Goal: Task Accomplishment & Management: Use online tool/utility

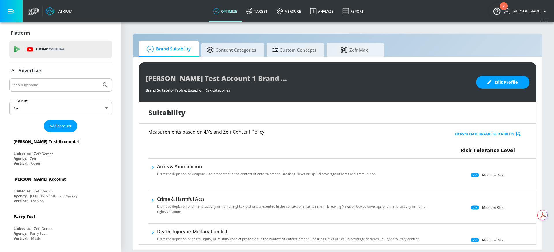
click at [53, 86] on input "Search by name" at bounding box center [55, 84] width 87 height 7
type input "universal"
click at [103, 83] on icon "Submit Search" at bounding box center [105, 84] width 5 height 5
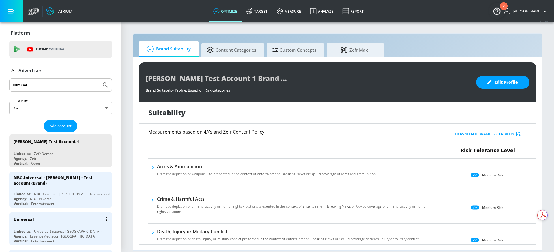
click at [73, 229] on div "Universal (Essence [GEOGRAPHIC_DATA])" at bounding box center [67, 231] width 67 height 5
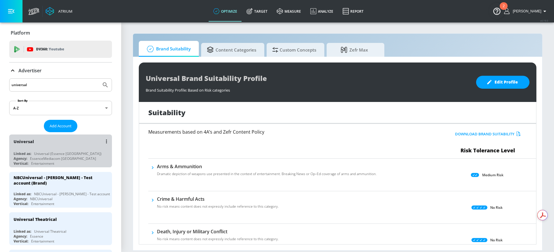
click at [72, 144] on div "Universal" at bounding box center [62, 142] width 97 height 14
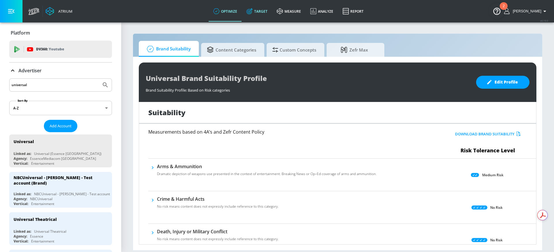
click at [270, 5] on link "Target" at bounding box center [257, 11] width 30 height 21
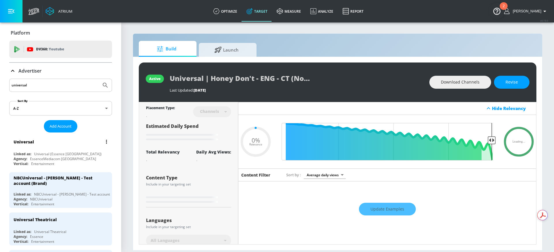
click at [72, 151] on div "Universal Linked as: Universal (Essence Toronto) Agency: EssenceMediacom Toront…" at bounding box center [60, 151] width 103 height 33
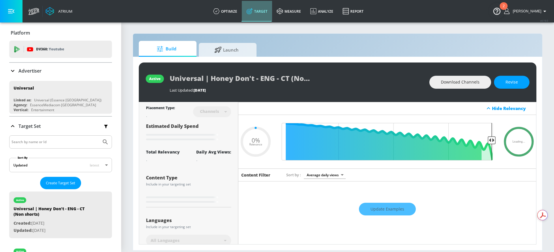
click at [261, 15] on link "Target" at bounding box center [257, 11] width 30 height 21
type input "0.05"
click at [52, 186] on span "Create Target Set" at bounding box center [60, 183] width 29 height 7
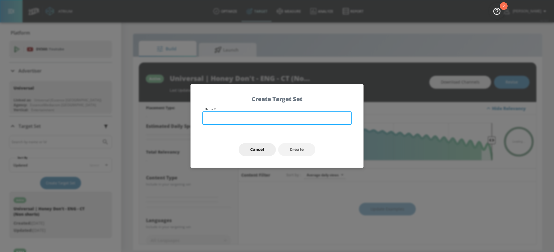
click at [252, 116] on input "text" at bounding box center [276, 118] width 149 height 13
type input "Universal"
type input "0.5"
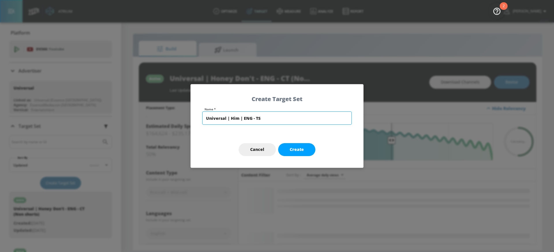
type input "Universal | Him | ENG - TS"
click at [310, 149] on button "Create" at bounding box center [296, 149] width 37 height 13
type input "Universal | Him | ENG - TS"
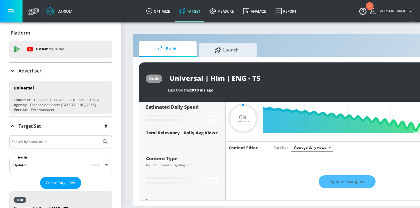
scroll to position [19, 0]
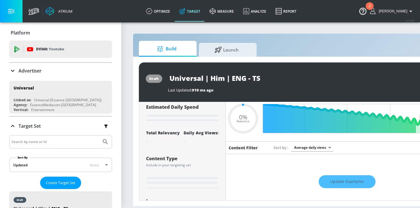
type input "0.6"
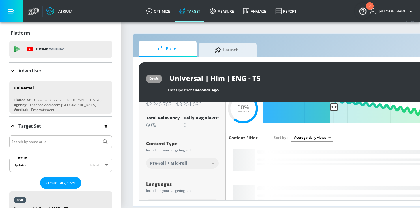
scroll to position [0, 0]
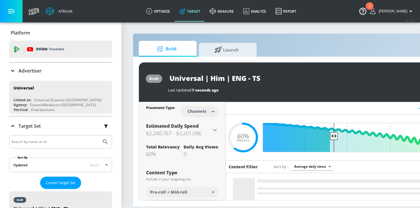
click at [202, 114] on body "Atrium optimize Target measure Analyze Report optimize Target measure Analyze R…" at bounding box center [210, 104] width 420 height 208
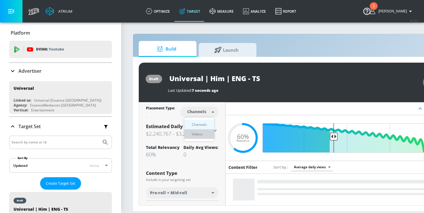
click at [198, 135] on div "Videos" at bounding box center [197, 134] width 16 height 6
type input "videos"
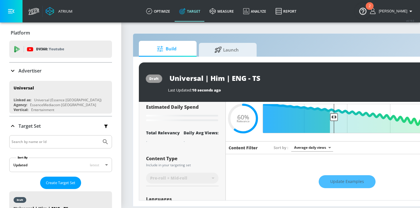
scroll to position [23, 0]
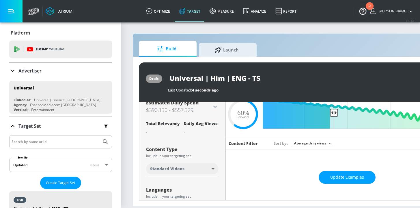
click at [171, 169] on body "Atrium optimize Target measure Analyze Report optimize Target measure Analyze R…" at bounding box center [210, 104] width 420 height 208
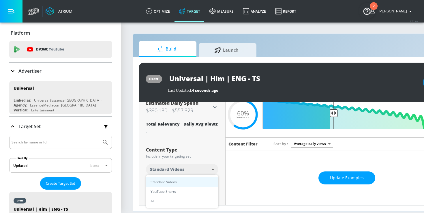
click at [207, 158] on div at bounding box center [212, 106] width 424 height 213
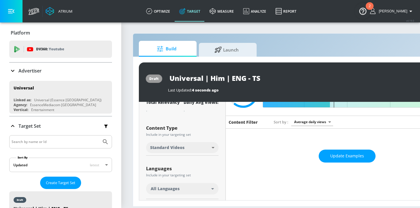
scroll to position [50, 0]
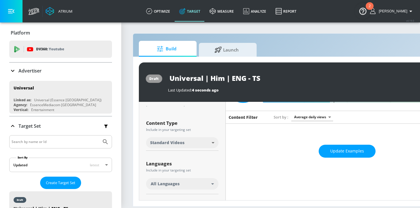
click at [184, 183] on div "All Languages" at bounding box center [181, 184] width 61 height 6
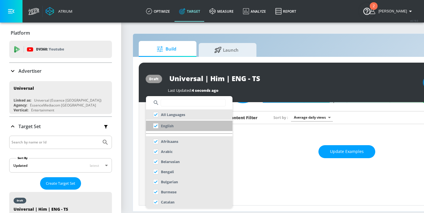
click at [170, 126] on p "English" at bounding box center [167, 126] width 13 height 6
checkbox input "false"
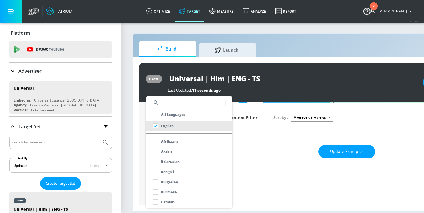
click at [140, 152] on div at bounding box center [212, 106] width 424 height 213
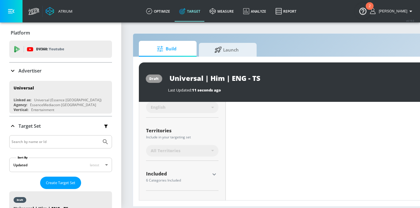
scroll to position [127, 0]
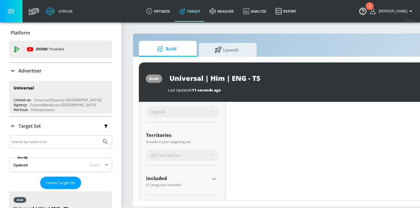
click at [214, 176] on icon "button" at bounding box center [213, 179] width 7 height 7
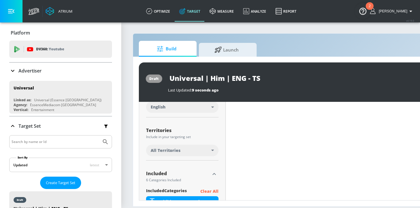
click at [175, 150] on span "All Territories" at bounding box center [166, 151] width 30 height 6
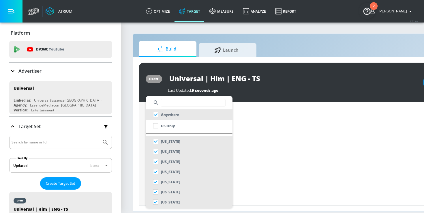
click at [173, 103] on input "text" at bounding box center [193, 102] width 65 height 7
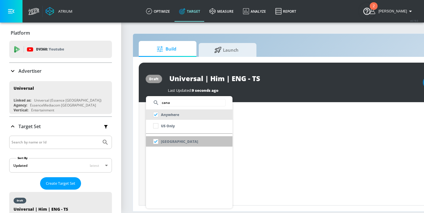
type input "cana"
click at [168, 141] on p "[GEOGRAPHIC_DATA]" at bounding box center [179, 141] width 37 height 6
checkbox input "false"
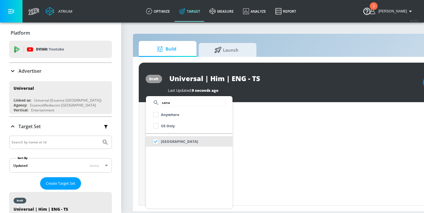
click at [142, 153] on div at bounding box center [212, 106] width 424 height 213
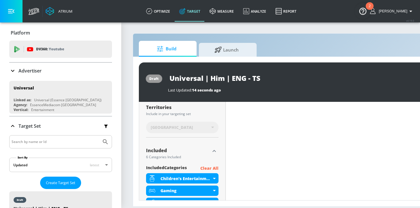
scroll to position [156, 0]
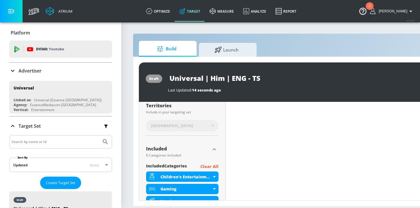
click at [212, 165] on p "Clear All" at bounding box center [209, 166] width 18 height 7
click at [209, 166] on p "Clear All" at bounding box center [209, 166] width 18 height 7
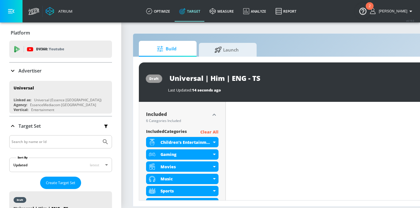
scroll to position [186, 0]
click at [210, 131] on p "Clear All" at bounding box center [209, 132] width 18 height 7
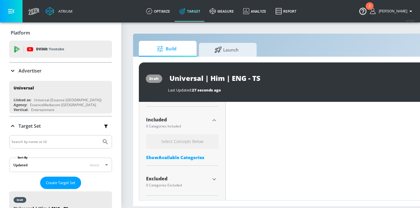
scroll to position [181, 0]
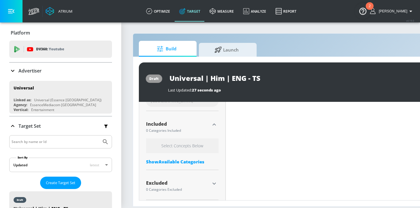
click at [174, 162] on div "Show Available Categories" at bounding box center [182, 162] width 72 height 6
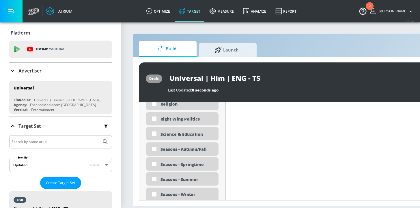
scroll to position [1488, 0]
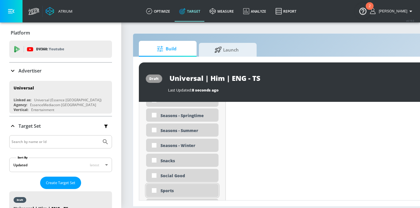
click at [181, 191] on div "Sports" at bounding box center [187, 190] width 54 height 5
checkbox input "true"
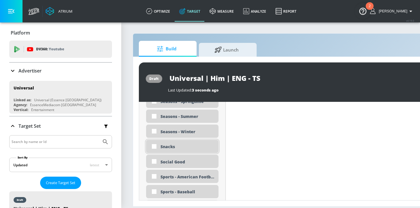
scroll to position [1534, 0]
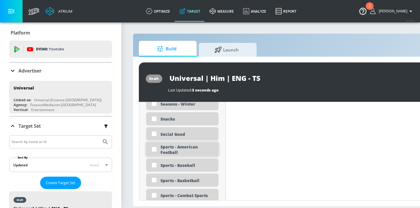
click at [186, 153] on div "Sports - American Football" at bounding box center [187, 149] width 54 height 11
checkbox input "true"
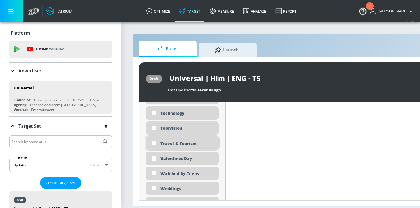
scroll to position [1763, 0]
click at [176, 118] on div "Technology" at bounding box center [182, 113] width 72 height 13
checkbox input "true"
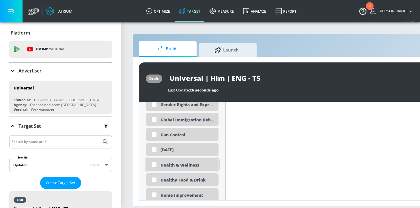
scroll to position [919, 0]
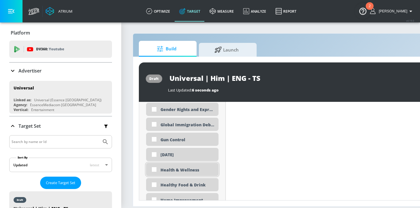
click at [181, 168] on div "Health & Wellness" at bounding box center [187, 170] width 54 height 5
checkbox input "true"
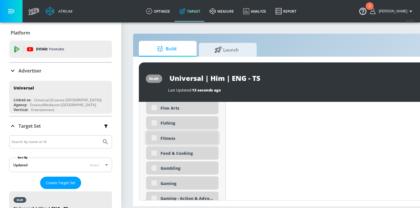
scroll to position [751, 0]
click at [174, 138] on div "Fitness" at bounding box center [187, 138] width 54 height 5
checkbox input "true"
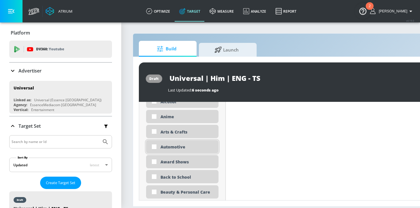
scroll to position [327, 0]
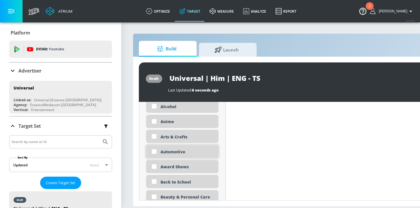
click at [161, 153] on div "Automotive" at bounding box center [187, 151] width 54 height 5
checkbox input "true"
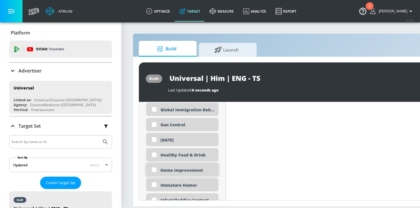
scroll to position [935, 0]
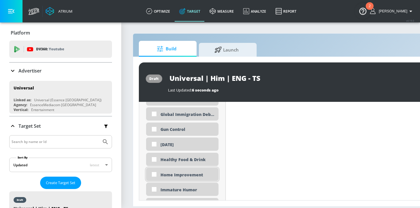
click at [165, 174] on div "Home Improvement" at bounding box center [187, 174] width 54 height 5
checkbox input "true"
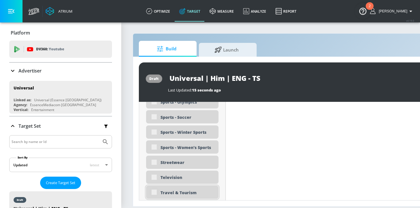
scroll to position [1700, 0]
click at [171, 194] on div "Travel & Tourism" at bounding box center [187, 192] width 54 height 5
checkbox input "true"
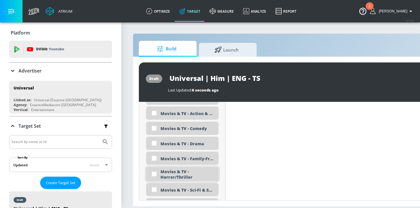
scroll to position [1152, 0]
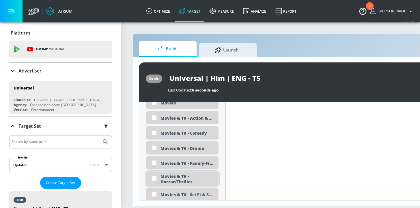
click at [180, 178] on div "Movies & TV - Horror/Thriller" at bounding box center [187, 179] width 54 height 11
checkbox input "true"
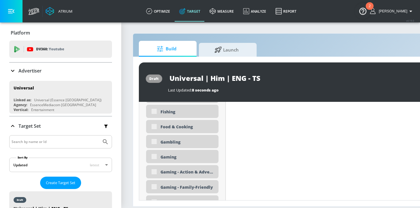
scroll to position [812, 0]
click at [161, 158] on div "Gaming" at bounding box center [187, 157] width 54 height 5
checkbox input "true"
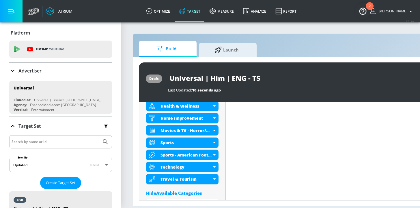
scroll to position [308, 0]
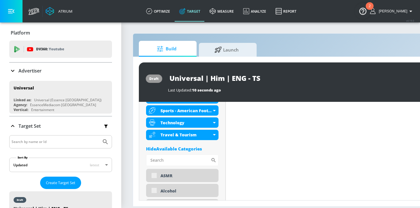
click at [190, 147] on div "Hide Available Categories" at bounding box center [182, 149] width 72 height 6
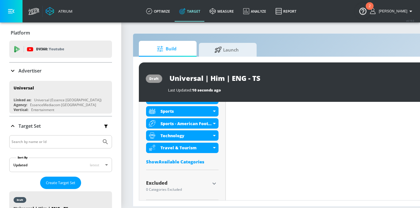
click at [213, 184] on icon "button" at bounding box center [213, 184] width 3 height 2
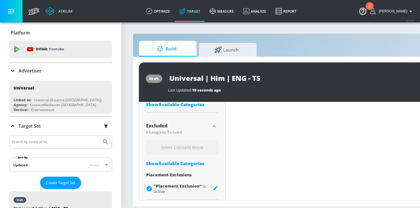
scroll to position [4, 0]
click at [177, 161] on div "Show Available Categories" at bounding box center [182, 164] width 72 height 6
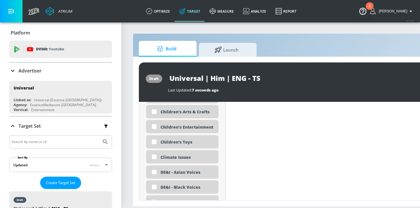
scroll to position [582, 0]
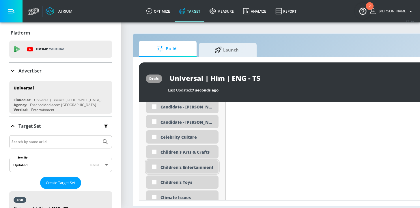
click at [185, 165] on div "Children's Entertainment" at bounding box center [187, 167] width 54 height 5
checkbox input "true"
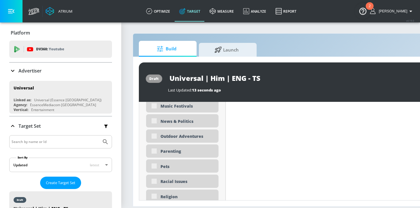
scroll to position [1413, 0]
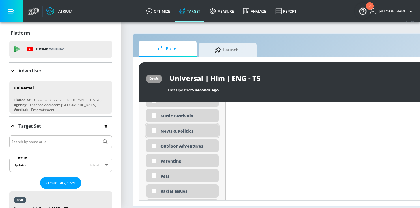
click at [180, 129] on div "News & Politics" at bounding box center [187, 131] width 54 height 5
checkbox input "true"
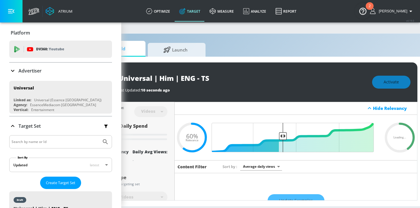
scroll to position [4, 51]
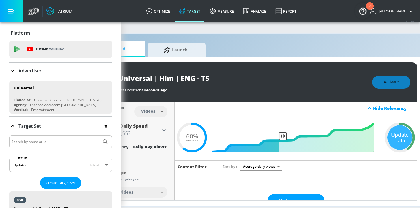
click at [395, 129] on div "Update data" at bounding box center [399, 137] width 25 height 25
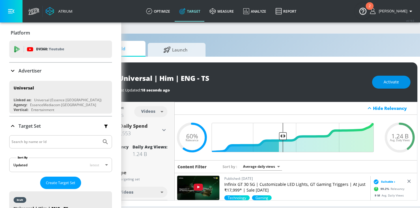
click at [390, 79] on span "Activate" at bounding box center [390, 82] width 15 height 7
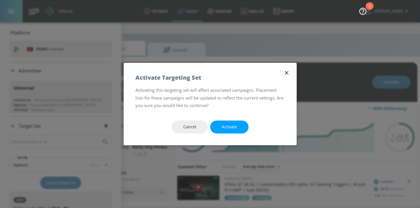
scroll to position [0, 51]
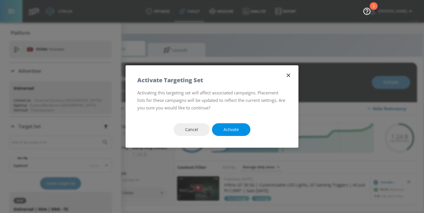
click at [225, 133] on button "Activate" at bounding box center [231, 129] width 38 height 13
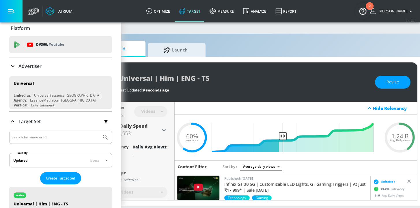
scroll to position [10, 0]
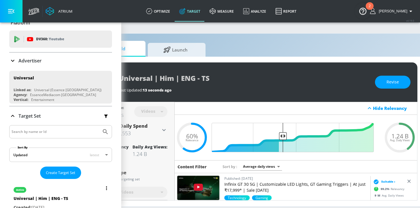
click at [102, 188] on button "list of Target Set" at bounding box center [106, 189] width 8 height 8
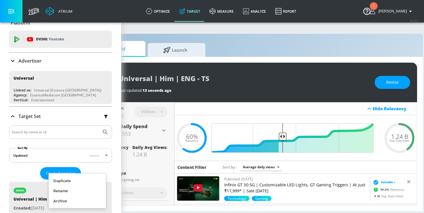
click at [61, 180] on li "Duplicate" at bounding box center [77, 181] width 57 height 10
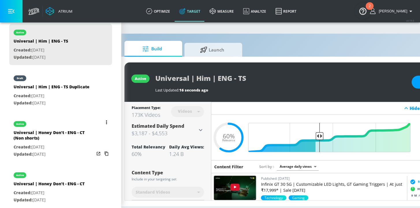
scroll to position [152, 0]
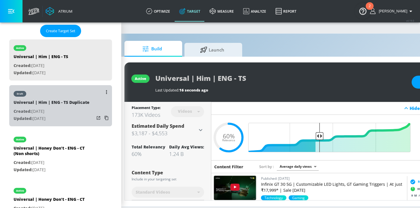
click at [79, 124] on div "draft Universal | Him | ENG - TS Duplicate Created: [DATE] Updated: [DATE]" at bounding box center [52, 105] width 76 height 40
type input "Universal | Him | ENG - TS Duplicate"
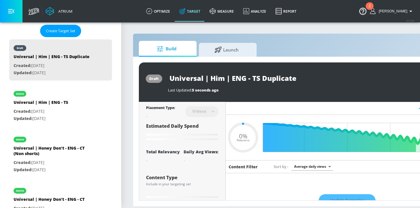
type input "0.6"
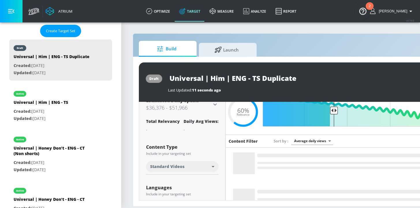
scroll to position [62, 0]
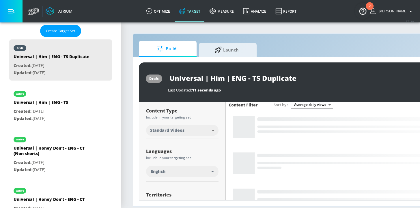
click at [172, 173] on div "English" at bounding box center [181, 172] width 61 height 6
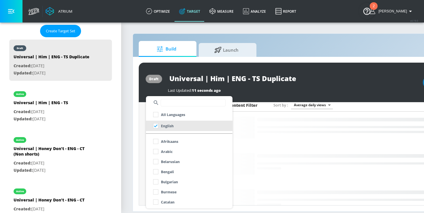
click at [169, 106] on input "text" at bounding box center [193, 102] width 65 height 7
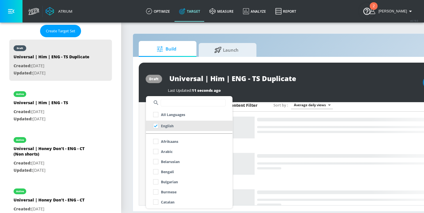
type input "d"
type input "fr"
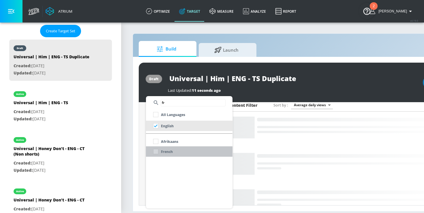
click at [163, 153] on p "French" at bounding box center [167, 151] width 12 height 6
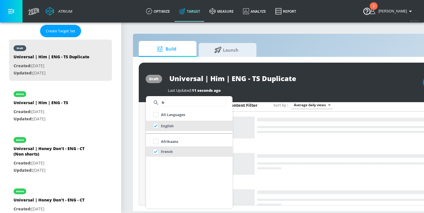
click at [142, 162] on div at bounding box center [212, 106] width 424 height 213
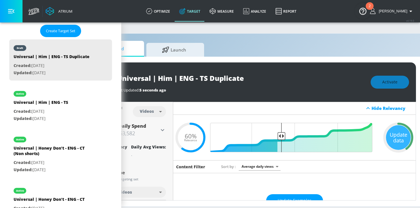
scroll to position [0, 65]
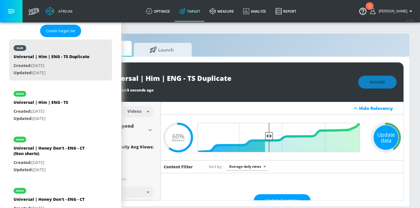
click at [385, 131] on div "Update data" at bounding box center [385, 137] width 25 height 25
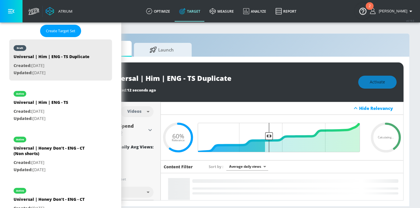
drag, startPoint x: 187, startPoint y: 79, endPoint x: 184, endPoint y: 82, distance: 3.9
click at [187, 80] on input "Universal | Him | ENG - TS Duplicate" at bounding box center [175, 78] width 144 height 13
drag, startPoint x: 181, startPoint y: 78, endPoint x: 166, endPoint y: 77, distance: 14.7
click at [166, 77] on input "Universal | Him | ENG - TS Duplicate" at bounding box center [175, 78] width 144 height 13
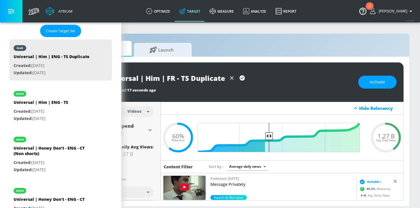
scroll to position [0, 0]
drag, startPoint x: 193, startPoint y: 77, endPoint x: 266, endPoint y: 76, distance: 72.7
click at [266, 76] on div "Universal | Him | FR - TS Duplicate" at bounding box center [227, 78] width 249 height 13
click at [240, 77] on icon "button" at bounding box center [241, 78] width 5 height 5
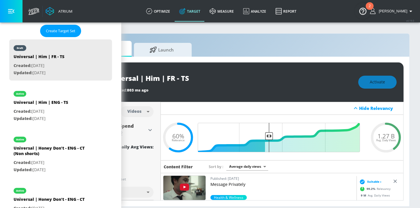
click at [382, 86] on div "Activate" at bounding box center [377, 82] width 38 height 13
click at [71, 112] on div "active Universal | Him | ENG - TS Created: [DATE] Updated: [DATE]" at bounding box center [60, 105] width 103 height 41
type input "Universal | Him | ENG - TS"
type input "0.05"
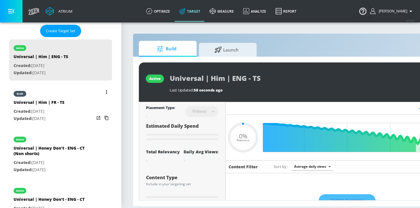
click at [71, 103] on div "draft Universal | Him | FR - TS Created: [DATE] Updated: [DATE]" at bounding box center [60, 105] width 103 height 41
type input "Universal | Him | FR - TS"
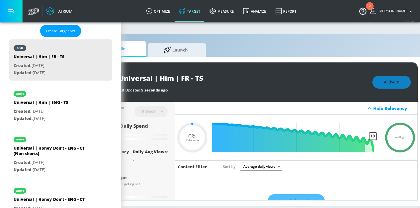
scroll to position [0, 64]
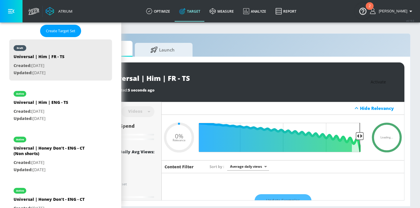
click at [380, 86] on button "Activate" at bounding box center [378, 82] width 38 height 13
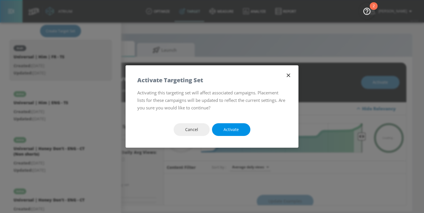
click at [235, 127] on span "Activate" at bounding box center [230, 129] width 15 height 7
type input "0.6"
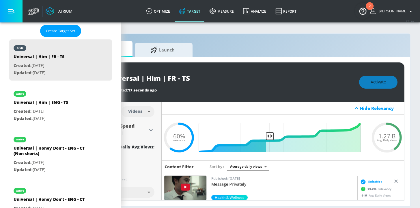
click at [342, 96] on div "draft Universal | Him | FR - TS Last Updated: 17 seconds ago Activate" at bounding box center [239, 83] width 329 height 40
click at [385, 84] on span "Activate" at bounding box center [377, 82] width 15 height 7
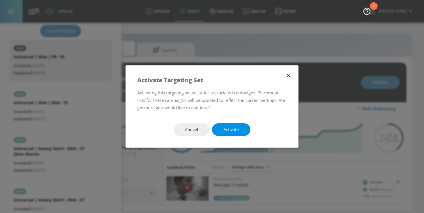
click at [224, 124] on button "Activate" at bounding box center [231, 129] width 38 height 13
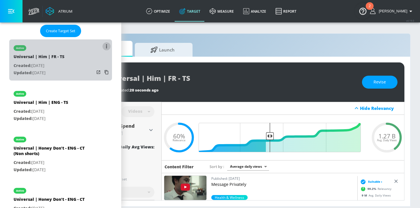
click at [106, 48] on icon "list of Target Set" at bounding box center [106, 46] width 1 height 4
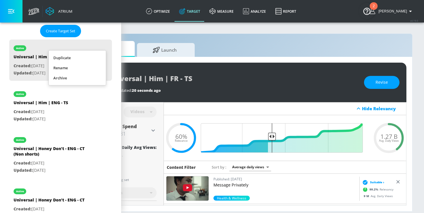
click at [74, 59] on li "Duplicate" at bounding box center [77, 58] width 57 height 10
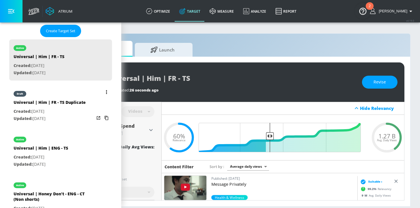
click at [75, 116] on p "Updated: [DATE]" at bounding box center [50, 118] width 72 height 7
type input "Universal | Him | FR - TS Duplicate"
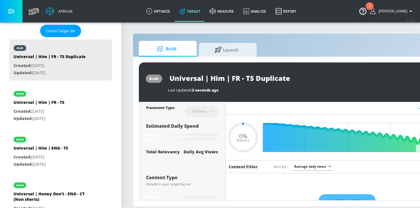
type input "0.05"
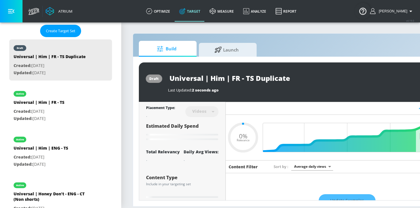
drag, startPoint x: 244, startPoint y: 80, endPoint x: 248, endPoint y: 80, distance: 3.5
click at [244, 80] on input "Universal | Him | FR - TS Duplicate" at bounding box center [240, 78] width 144 height 13
drag, startPoint x: 247, startPoint y: 77, endPoint x: 310, endPoint y: 76, distance: 63.1
click at [310, 76] on input "Universal | Him | FR - TS Duplicate" at bounding box center [240, 78] width 144 height 13
type input "Universal | Him | FR - C"
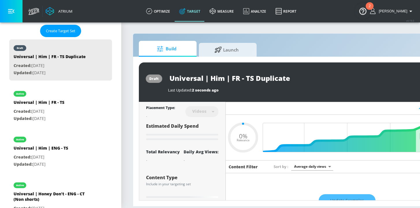
type input "0.05"
type input "Universal | Him | FR -"
type input "0.05"
type input "Universal | Him | FR - S"
type input "0.05"
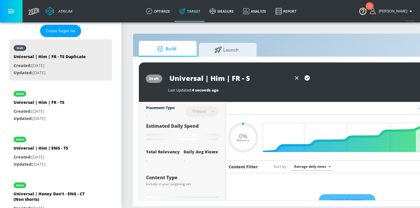
type input "Universal | Him | FR - Sh"
type input "0.05"
type input "Universal | Him | FR - Sho"
type input "0.05"
type input "Universal | Him | FR - Shor"
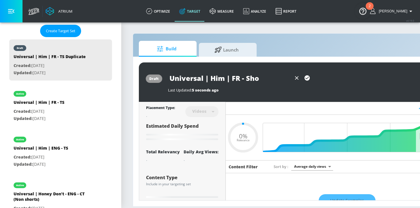
type input "0.05"
type input "Universal | Him | FR - Short"
type input "0.05"
type input "Universal | Him | FR - Shorts"
type input "0.6"
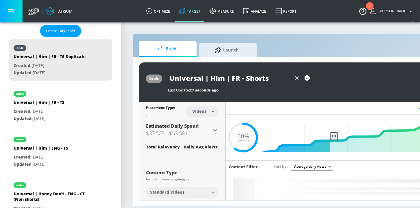
type input "Universal | Him | FR - Shorts"
click at [203, 110] on body "Atrium optimize Target measure Analyze Report optimize Target measure Analyze R…" at bounding box center [210, 104] width 420 height 208
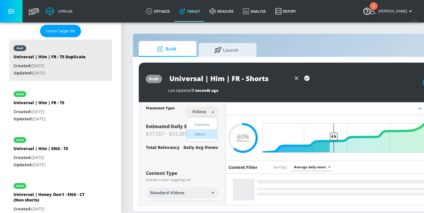
click at [202, 123] on div "Channels" at bounding box center [201, 124] width 21 height 6
type input "channels"
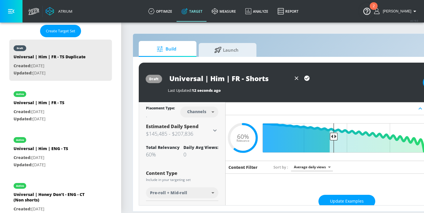
click at [188, 190] on body "Atrium optimize Target measure Analyze Report optimize Target measure Analyze R…" at bounding box center [212, 106] width 424 height 213
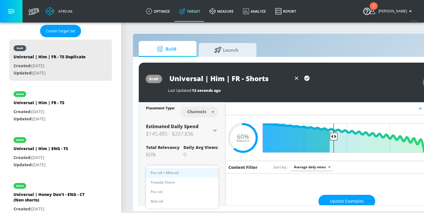
click at [166, 184] on span "Youtube Shorts" at bounding box center [163, 182] width 25 height 6
type input "short_video"
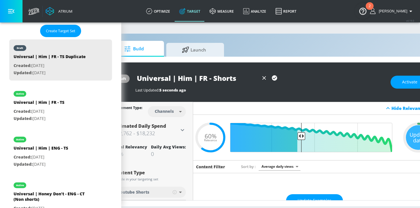
scroll to position [0, 70]
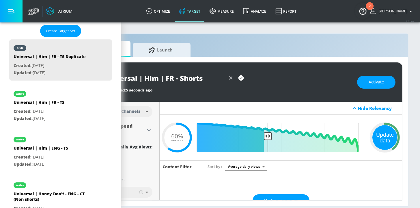
click at [380, 136] on div "Update data" at bounding box center [384, 137] width 25 height 25
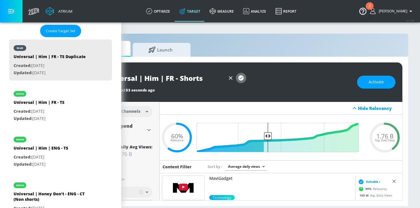
click at [238, 79] on icon "button" at bounding box center [240, 78] width 5 height 5
click at [374, 82] on span "Activate" at bounding box center [375, 82] width 15 height 7
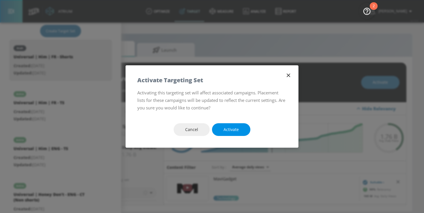
click at [234, 131] on span "Activate" at bounding box center [230, 129] width 15 height 7
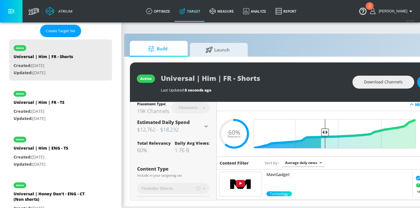
scroll to position [0, 0]
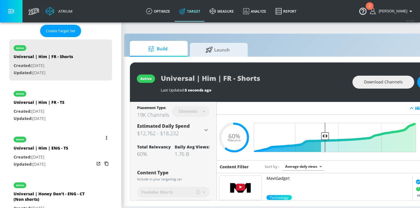
click at [74, 158] on div "active Universal | Him | ENG - TS Created: [DATE] Updated: [DATE]" at bounding box center [60, 151] width 103 height 41
type input "Universal | Him | ENG - TS"
type input "videos"
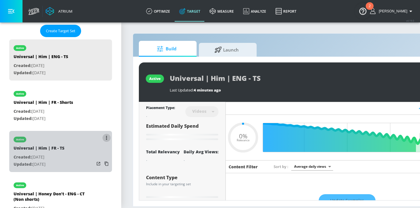
click at [102, 137] on button "list of Target Set" at bounding box center [106, 138] width 8 height 8
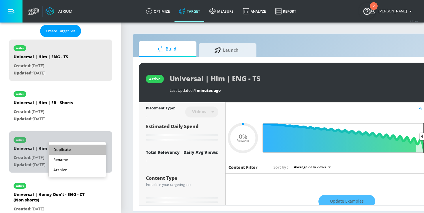
click at [66, 151] on li "Duplicate" at bounding box center [77, 149] width 57 height 10
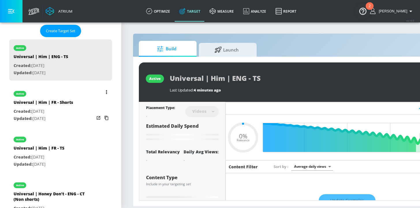
type input "0.05"
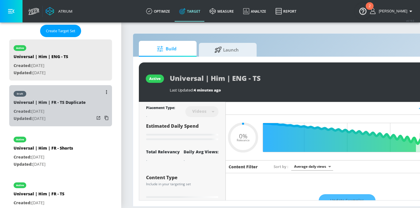
click at [66, 119] on p "Updated: [DATE]" at bounding box center [50, 118] width 72 height 7
type input "Universal | Him | FR - TS Duplicate"
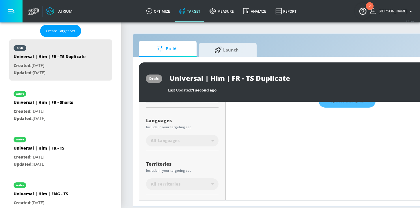
type input "0.6"
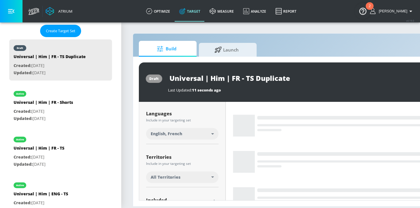
scroll to position [95, 0]
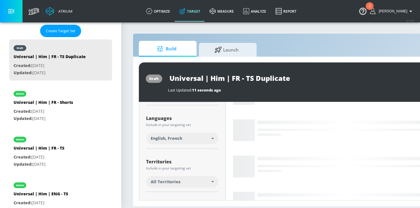
click at [185, 180] on div "All Territories" at bounding box center [181, 182] width 61 height 6
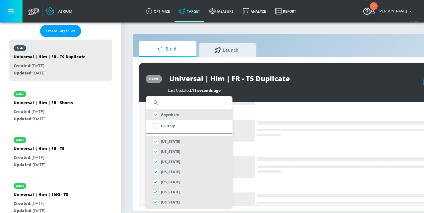
click at [166, 104] on input "text" at bounding box center [193, 102] width 65 height 7
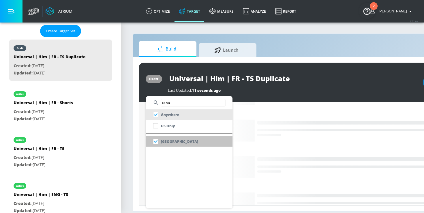
type input "cana"
click at [171, 139] on p "[GEOGRAPHIC_DATA]" at bounding box center [179, 141] width 37 height 6
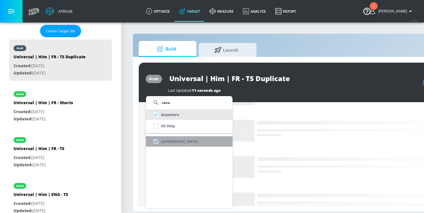
checkbox input "false"
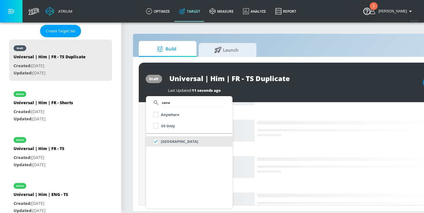
click at [139, 153] on div at bounding box center [212, 106] width 424 height 213
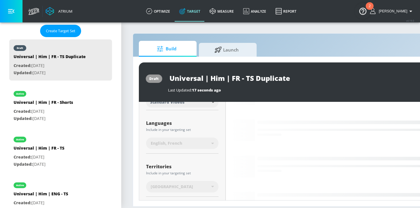
click at [174, 141] on span "English, French" at bounding box center [166, 144] width 31 height 6
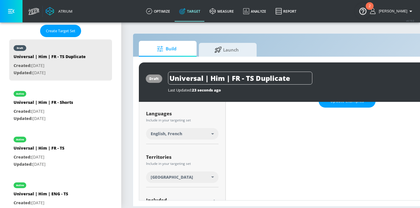
scroll to position [95, 0]
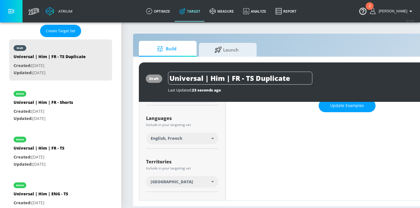
click at [179, 130] on div "Languages Include in your targeting set English, French" at bounding box center [182, 129] width 72 height 39
click at [178, 140] on span "English, French" at bounding box center [166, 139] width 31 height 6
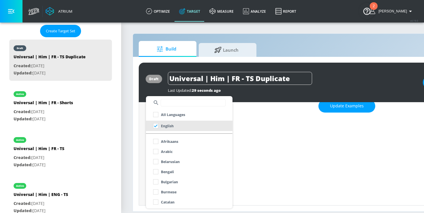
click at [141, 113] on div at bounding box center [212, 106] width 424 height 213
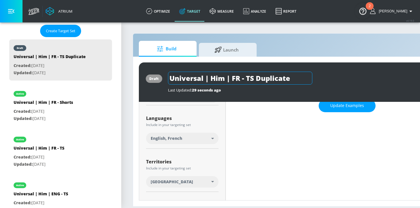
click at [231, 79] on input "Universal | Him | FR - TS Duplicate" at bounding box center [240, 78] width 144 height 13
drag, startPoint x: 239, startPoint y: 78, endPoint x: 233, endPoint y: 78, distance: 6.7
click at [233, 78] on input "Universal | Him | FR - TS Duplicate" at bounding box center [240, 78] width 144 height 13
click at [238, 78] on input "Universal | Him | En - TS Duplicate" at bounding box center [229, 78] width 123 height 13
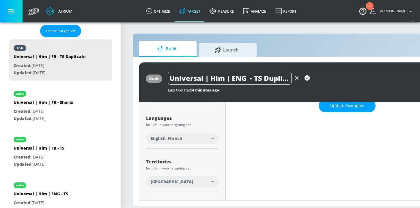
scroll to position [0, 8]
drag, startPoint x: 257, startPoint y: 76, endPoint x: 304, endPoint y: 81, distance: 48.1
click at [309, 82] on div "Universal | Him | ENG - TS Duplicate" at bounding box center [240, 78] width 144 height 13
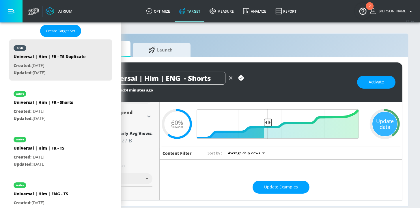
scroll to position [0, 0]
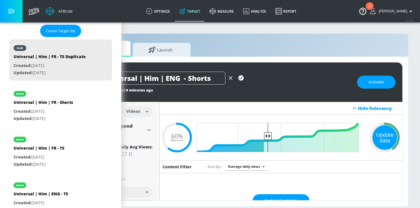
click at [373, 138] on div "Update data" at bounding box center [384, 137] width 25 height 25
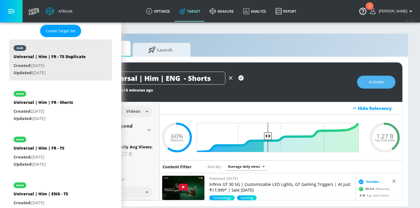
click at [369, 83] on span "Activate" at bounding box center [375, 82] width 15 height 7
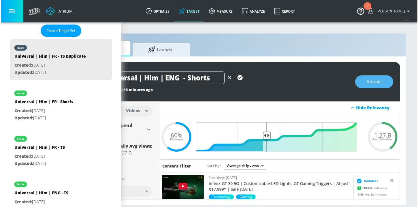
scroll to position [0, 66]
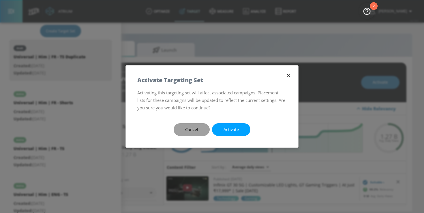
click at [200, 129] on button "Cancel" at bounding box center [192, 129] width 36 height 13
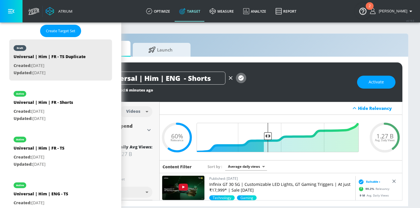
click at [241, 80] on icon "button" at bounding box center [240, 78] width 5 height 5
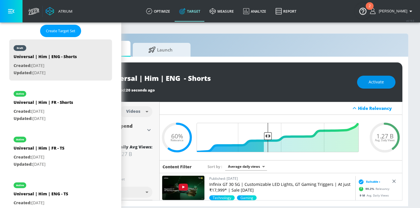
click at [373, 82] on span "Activate" at bounding box center [375, 82] width 15 height 7
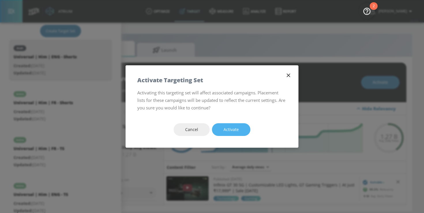
click at [238, 123] on button "Activate" at bounding box center [231, 129] width 38 height 13
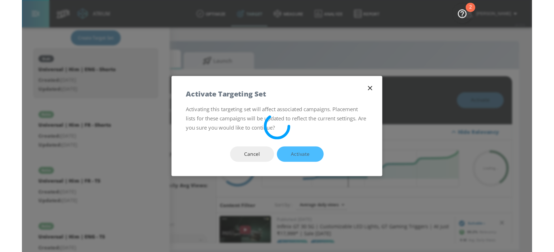
scroll to position [152, 0]
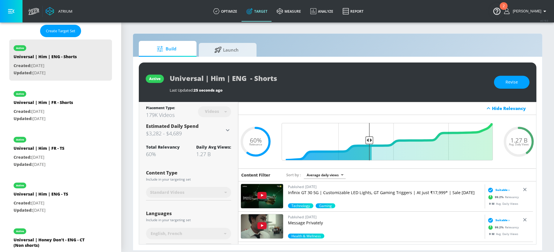
click at [73, 110] on div "active Universal | Him | FR - Shorts Created: Aug. 12, 2025 Updated: Aug. 12, 2…" at bounding box center [60, 105] width 103 height 41
type input "Universal | Him | FR - Shorts"
type input "channels"
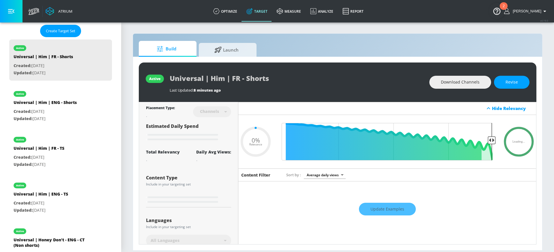
type input "0.6"
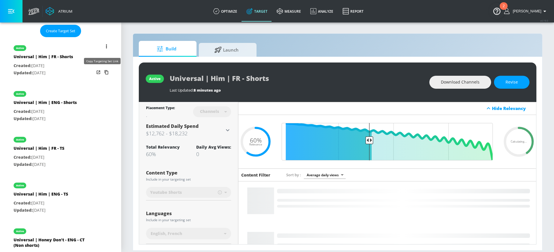
click at [102, 74] on icon "list of Target Set" at bounding box center [106, 72] width 9 height 9
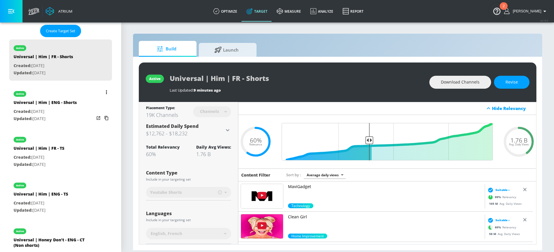
click at [72, 113] on p "Created: Aug. 12, 2025" at bounding box center [45, 111] width 63 height 7
type input "Universal | Him | ENG - Shorts"
type input "videos"
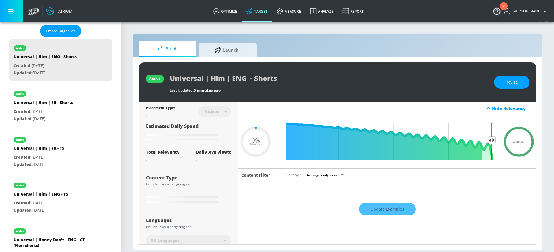
type input "0.6"
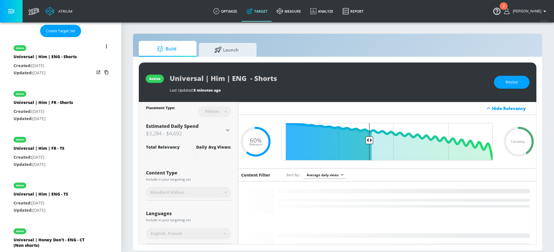
click at [104, 72] on icon "list of Target Set" at bounding box center [106, 72] width 4 height 4
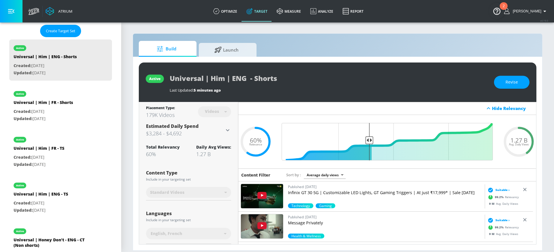
drag, startPoint x: 73, startPoint y: 195, endPoint x: 221, endPoint y: 110, distance: 171.3
click at [73, 195] on div "active Universal | Him | ENG - TS Created: [DATE] Updated: [DATE]" at bounding box center [60, 197] width 103 height 41
type input "Universal | Him | ENG - TS"
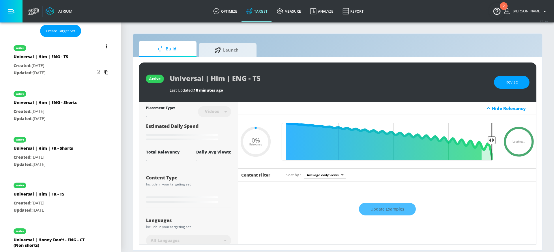
click at [102, 73] on icon "list of Target Set" at bounding box center [106, 72] width 9 height 9
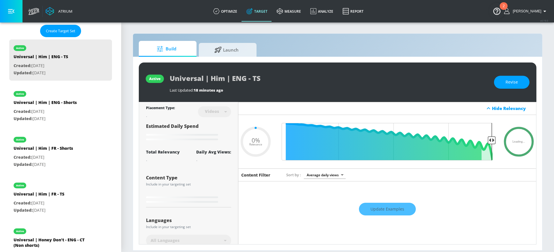
type input "0.6"
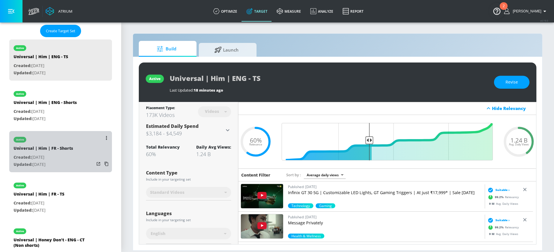
click at [76, 157] on div "active Universal | Him | FR - Shorts Created: Aug. 12, 2025 Updated: Aug. 12, 2…" at bounding box center [60, 151] width 103 height 41
type input "Universal | Him | FR - Shorts"
type input "channels"
type input "0.05"
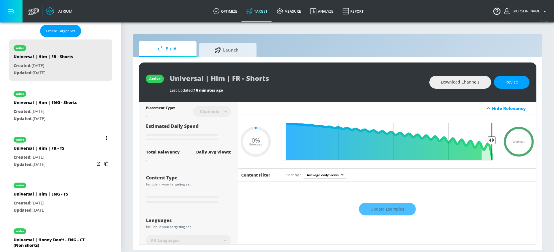
click at [68, 159] on div "active Universal | Him | FR - TS Created: Aug. 12, 2025 Updated: Aug. 12, 2025" at bounding box center [60, 151] width 103 height 41
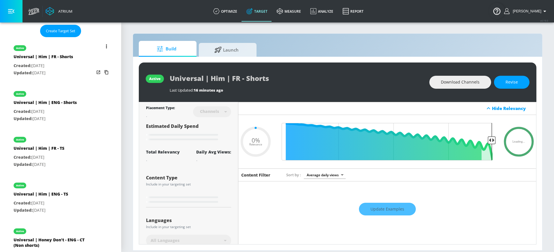
type input "Universal | Him | FR - TS"
type input "videos"
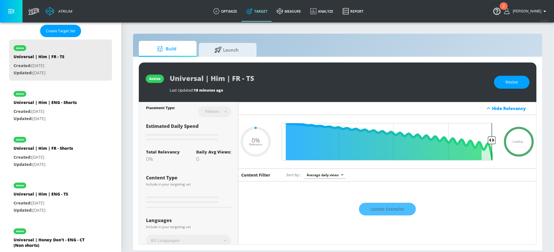
type input "0.6"
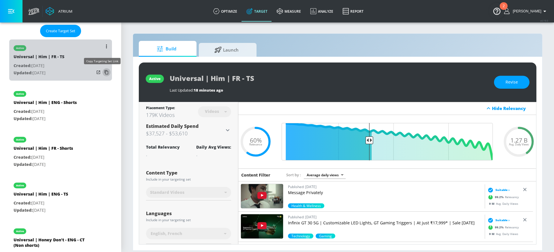
click at [102, 73] on icon "list of Target Set" at bounding box center [106, 72] width 9 height 9
